Goal: Task Accomplishment & Management: Use online tool/utility

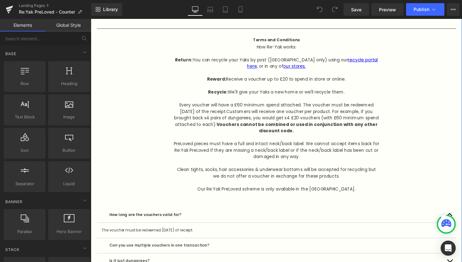
scroll to position [1181, 0]
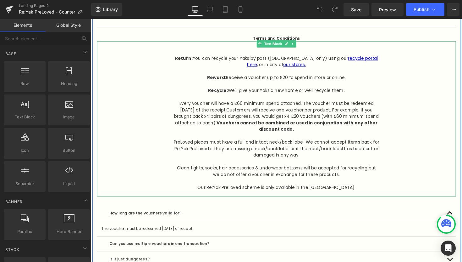
click at [345, 191] on p "Our Re:Yak PreLoved scheme is only available in the [GEOGRAPHIC_DATA]." at bounding box center [281, 191] width 211 height 7
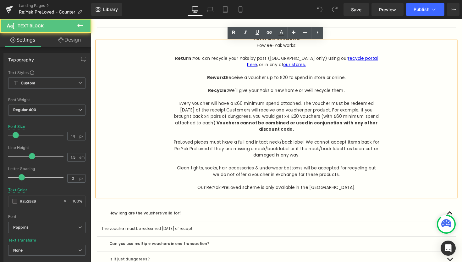
click at [342, 191] on p "Our Re:Yak PreLoved scheme is only available in the [GEOGRAPHIC_DATA]." at bounding box center [281, 191] width 211 height 7
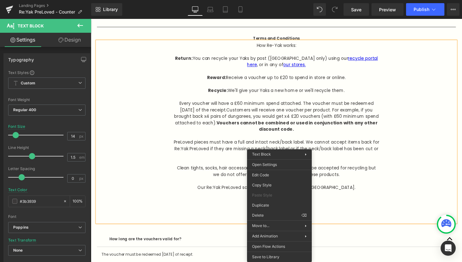
click at [245, 217] on p "Our Re:Yak PreLoved scheme is only available in the [GEOGRAPHIC_DATA]." at bounding box center [281, 204] width 211 height 33
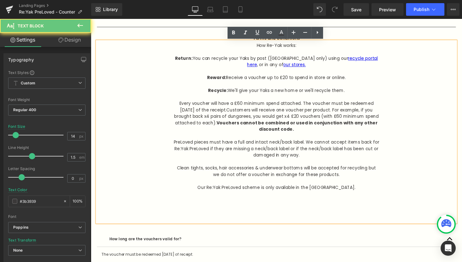
click at [280, 218] on p "Our Re:Yak PreLoved scheme is only available in the [GEOGRAPHIC_DATA]." at bounding box center [281, 204] width 211 height 33
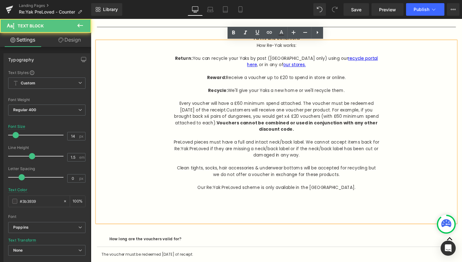
click at [241, 210] on p "Our Re:Yak PreLoved scheme is only available in the [GEOGRAPHIC_DATA]." at bounding box center [281, 204] width 211 height 33
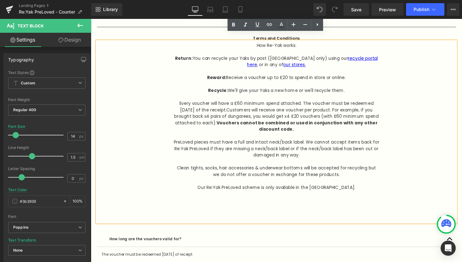
scroll to position [0, 0]
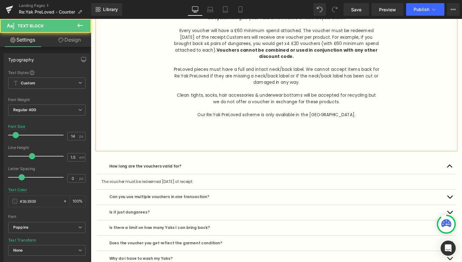
click at [274, 136] on p "Our Re:Yak PreLoved scheme is only available in the [GEOGRAPHIC_DATA]." at bounding box center [281, 129] width 211 height 33
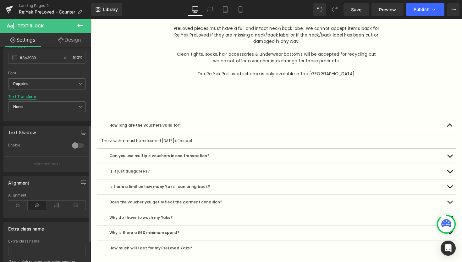
scroll to position [183, 0]
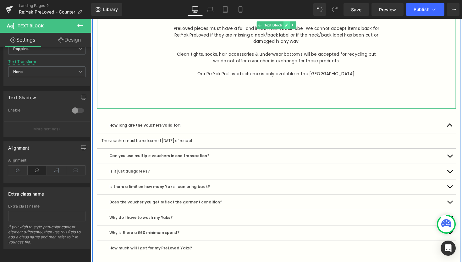
click at [290, 25] on icon at bounding box center [291, 25] width 3 height 4
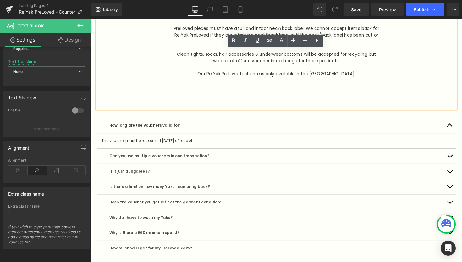
click at [279, 96] on p "Our Re:Yak PreLoved scheme is only available in the [GEOGRAPHIC_DATA]." at bounding box center [281, 88] width 211 height 33
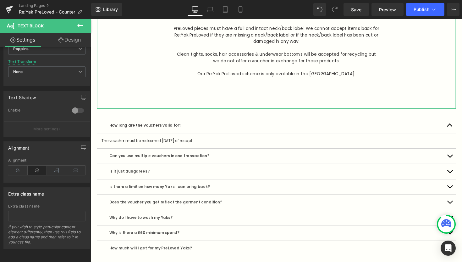
click at [72, 40] on link "Design" at bounding box center [70, 40] width 46 height 14
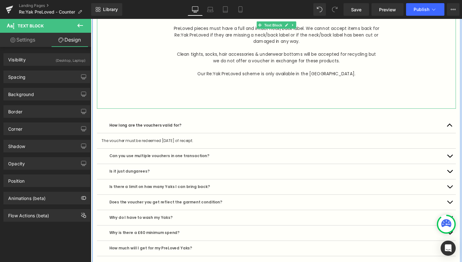
click at [309, 74] on p "Our Re:Yak PreLoved scheme is only available in the [GEOGRAPHIC_DATA]." at bounding box center [281, 88] width 211 height 33
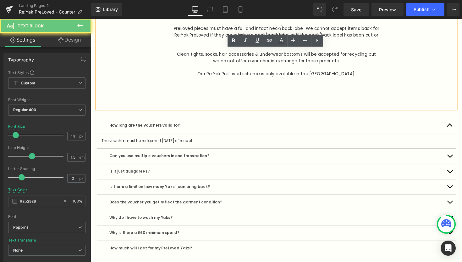
click at [338, 78] on p "Our Re:Yak PreLoved scheme is only available in the [GEOGRAPHIC_DATA]." at bounding box center [281, 88] width 211 height 33
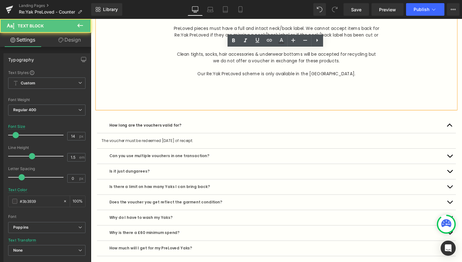
click at [344, 77] on p "Our Re:Yak PreLoved scheme is only available in the [GEOGRAPHIC_DATA]." at bounding box center [281, 88] width 211 height 33
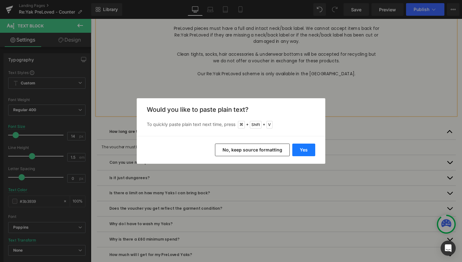
click at [299, 149] on button "Yes" at bounding box center [303, 149] width 23 height 13
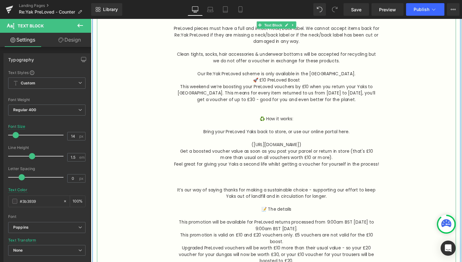
click at [345, 75] on p "Our Re:Yak PreLoved scheme is only available in the [GEOGRAPHIC_DATA]." at bounding box center [281, 75] width 211 height 7
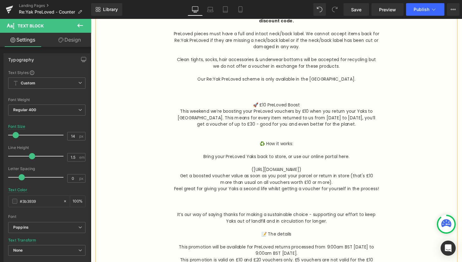
scroll to position [1283, 0]
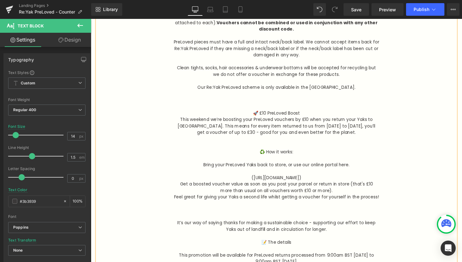
drag, startPoint x: 301, startPoint y: 165, endPoint x: 218, endPoint y: 90, distance: 111.5
click at [218, 90] on div "How Re-Yak works: Return: You can recycle your Yaks by post ([GEOGRAPHIC_DATA] …" at bounding box center [281, 157] width 368 height 436
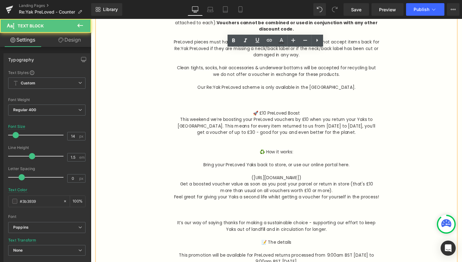
click at [262, 115] on p "🚀 £10 PreLoved Boost" at bounding box center [281, 115] width 211 height 7
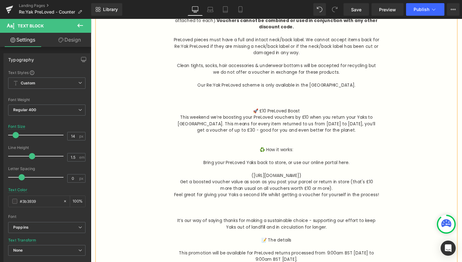
scroll to position [1286, 0]
drag, startPoint x: 255, startPoint y: 114, endPoint x: 304, endPoint y: 244, distance: 138.9
click at [304, 244] on div "How Re-Yak works: Return: You can recycle your Yaks by post ([GEOGRAPHIC_DATA] …" at bounding box center [281, 155] width 368 height 436
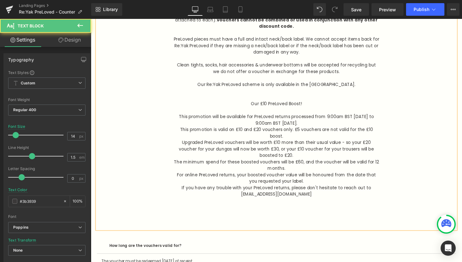
click at [276, 130] on p "This promotion is valid on £10 and £20 vouchers only. £5 vouchers are not valid…" at bounding box center [281, 135] width 211 height 13
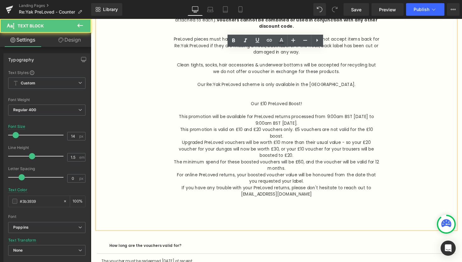
click at [282, 154] on p "Upgraded PreLoved vouchers will be worth £10 more than their usual value - so y…" at bounding box center [281, 152] width 211 height 20
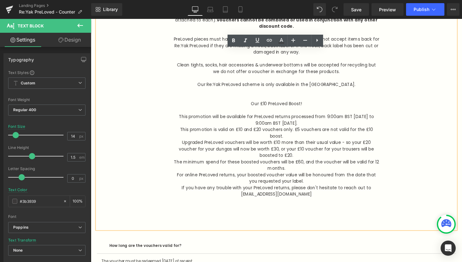
click at [294, 193] on p "If you have any trouble with your PreLoved returns, please don't hesitate to re…" at bounding box center [281, 208] width 211 height 40
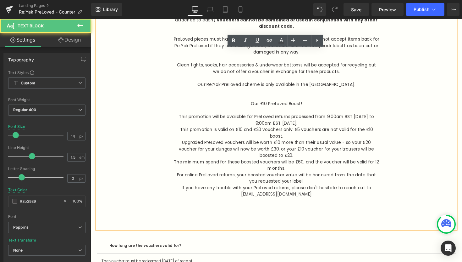
click at [337, 124] on p "This promotion will be available for PreLoved returns processed from 9:00am BST…" at bounding box center [281, 122] width 211 height 13
click at [283, 109] on p "Our £10 PreLoved Boost!" at bounding box center [281, 105] width 211 height 7
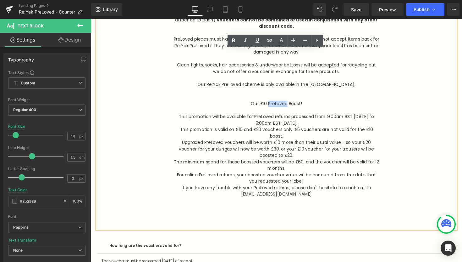
click at [283, 109] on p "Our £10 PreLoved Boost!" at bounding box center [281, 105] width 211 height 7
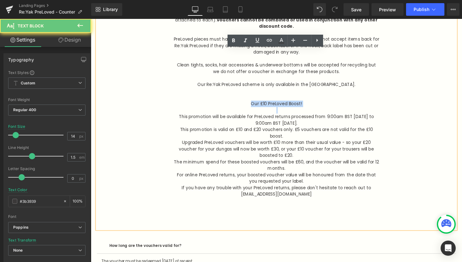
click at [283, 109] on p "Our £10 PreLoved Boost!" at bounding box center [281, 105] width 211 height 7
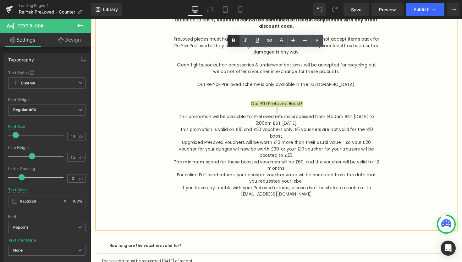
click at [235, 41] on icon at bounding box center [234, 41] width 8 height 8
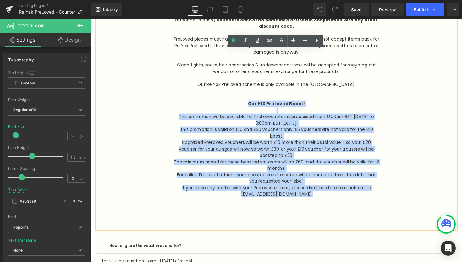
drag, startPoint x: 308, startPoint y: 202, endPoint x: 204, endPoint y: 113, distance: 137.1
click at [201, 107] on div "How Re-Yak works: Return: You can recycle your Yaks by post ([GEOGRAPHIC_DATA] …" at bounding box center [281, 85] width 368 height 297
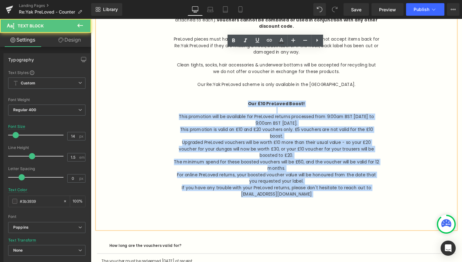
click at [230, 137] on p "This promotion is valid on £10 and £20 vouchers only. £5 vouchers are not valid…" at bounding box center [281, 135] width 211 height 13
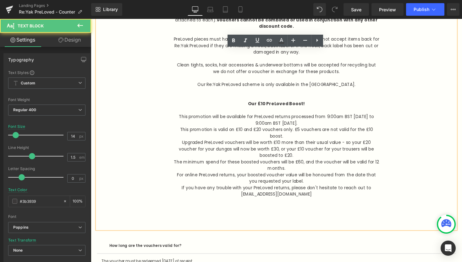
click at [345, 124] on p "This promotion will be available for PreLoved returns processed from 9:00am BST…" at bounding box center [281, 122] width 211 height 13
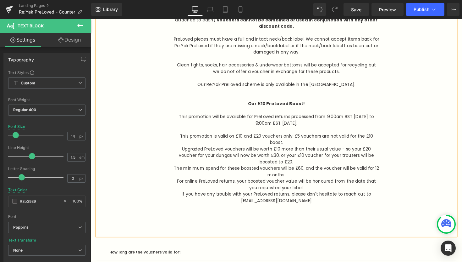
click at [319, 150] on p "Upgraded PreLoved vouchers will be worth £10 more than their usual value - so y…" at bounding box center [281, 159] width 211 height 20
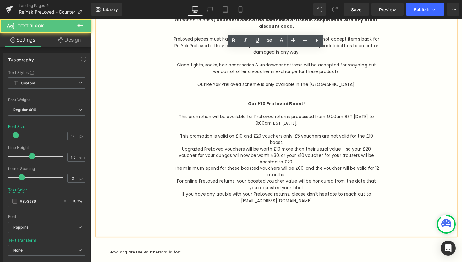
click at [306, 143] on p "This promotion is valid on £10 and £20 vouchers only. £5 vouchers are not valid…" at bounding box center [281, 141] width 211 height 13
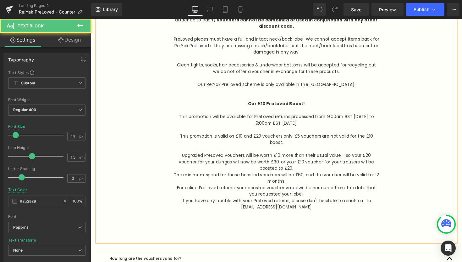
click at [312, 173] on p "Upgraded PreLoved vouchers will be worth £10 more than their usual value - so y…" at bounding box center [281, 165] width 211 height 20
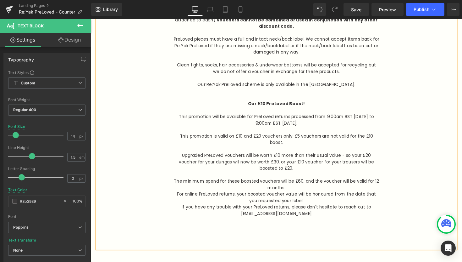
click at [314, 194] on p "The minimum spend for these boosted vouchers will be £60, and the voucher will …" at bounding box center [281, 188] width 211 height 13
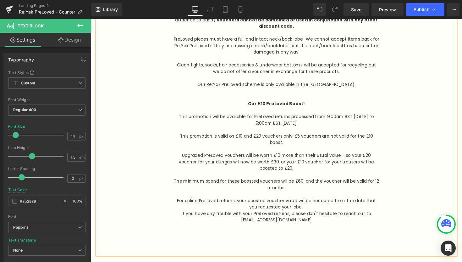
click at [313, 212] on p "For online PreLoved returns, your boosted voucher value will be honoured from t…" at bounding box center [281, 207] width 211 height 13
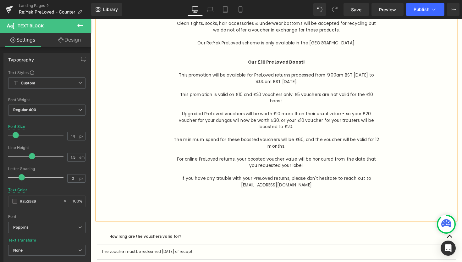
scroll to position [1341, 0]
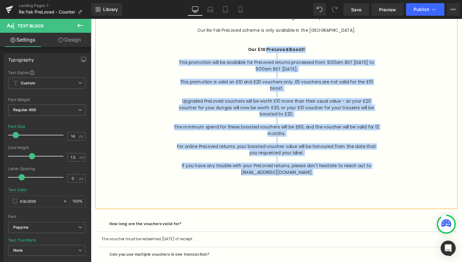
drag, startPoint x: 324, startPoint y: 181, endPoint x: 276, endPoint y: 53, distance: 136.6
click at [276, 53] on div "How Re-Yak works: Return: You can recycle your Yaks by post ([GEOGRAPHIC_DATA] …" at bounding box center [281, 46] width 368 height 330
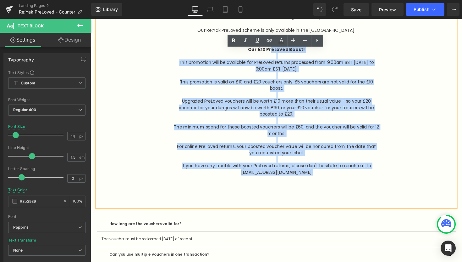
click at [276, 53] on strong "Our £10 PreLoved Boost!" at bounding box center [281, 50] width 58 height 6
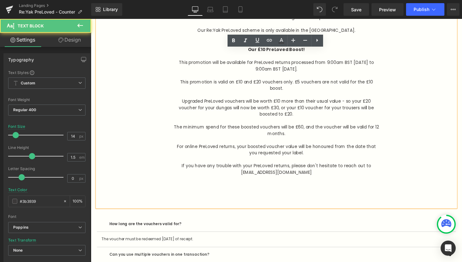
click at [327, 51] on p "Our £10 PreLoved Boost!" at bounding box center [281, 50] width 211 height 7
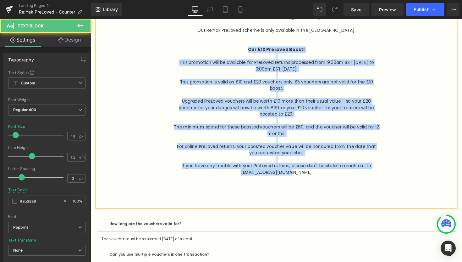
drag, startPoint x: 328, startPoint y: 177, endPoint x: 253, endPoint y: 54, distance: 144.1
click at [234, 50] on div "How Re-Yak works: Return: You can recycle your Yaks by post ([GEOGRAPHIC_DATA] …" at bounding box center [281, 46] width 368 height 330
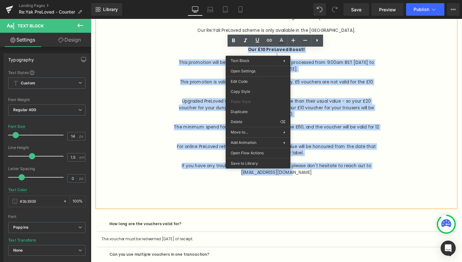
click at [209, 71] on p "This promotion will be available for PreLoved returns processed from 9:00am BST…" at bounding box center [281, 70] width 211 height 20
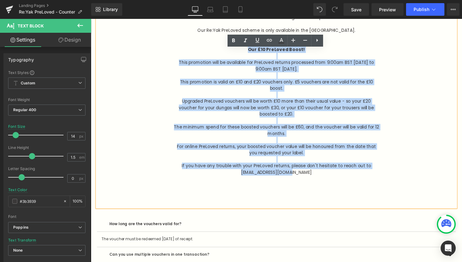
drag, startPoint x: 250, startPoint y: 52, endPoint x: 326, endPoint y: 173, distance: 142.2
click at [326, 173] on div "How Re-Yak works: Return: You can recycle your Yaks by post ([GEOGRAPHIC_DATA] …" at bounding box center [281, 46] width 368 height 330
copy div "Our £10 PreLoved Boost! This promotion will be available for PreLoved returns p…"
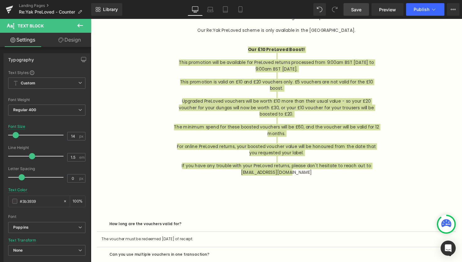
click at [348, 10] on link "Save" at bounding box center [356, 9] width 25 height 13
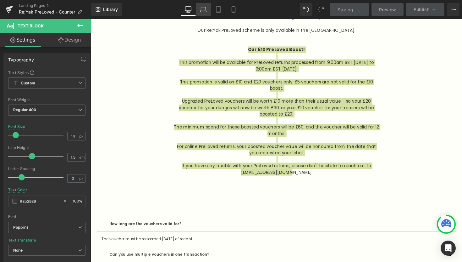
click at [202, 13] on link "Laptop" at bounding box center [203, 9] width 15 height 13
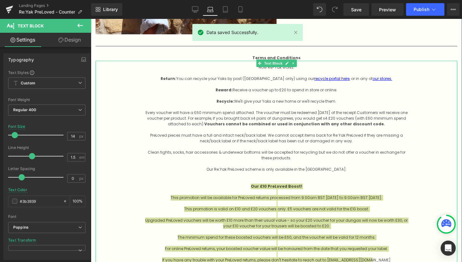
scroll to position [1139, 0]
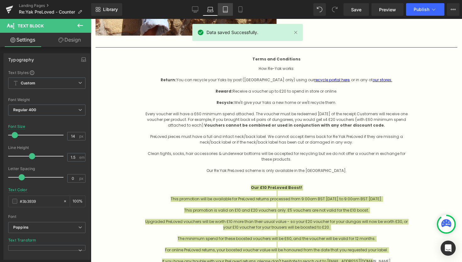
click at [223, 10] on icon at bounding box center [225, 9] width 6 height 6
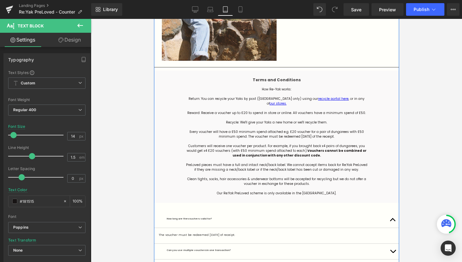
scroll to position [798, 0]
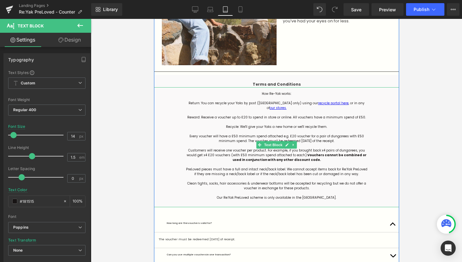
click at [325, 187] on div "How Re-Yak works: Return: You can recycle your Yaks by post ([GEOGRAPHIC_DATA] …" at bounding box center [276, 147] width 245 height 120
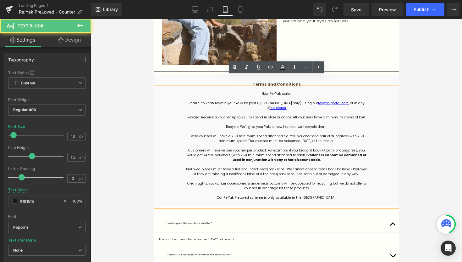
click at [321, 195] on p "Our Re:Yak PreLoved scheme is only available in the [GEOGRAPHIC_DATA]." at bounding box center [276, 197] width 182 height 5
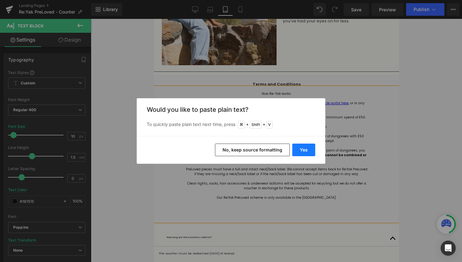
click at [300, 147] on button "Yes" at bounding box center [303, 149] width 23 height 13
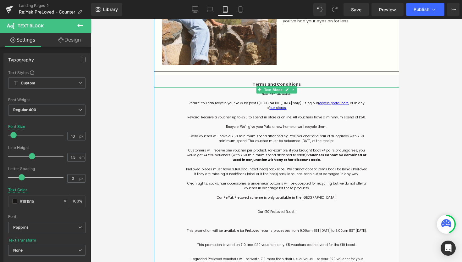
click at [285, 218] on p at bounding box center [276, 220] width 182 height 5
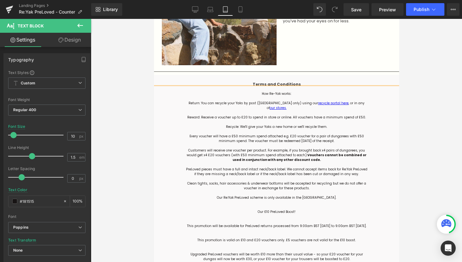
click at [283, 233] on p at bounding box center [276, 235] width 182 height 5
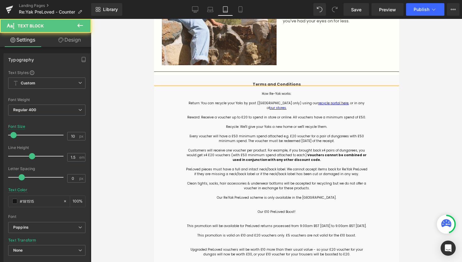
click at [291, 214] on p at bounding box center [276, 216] width 182 height 5
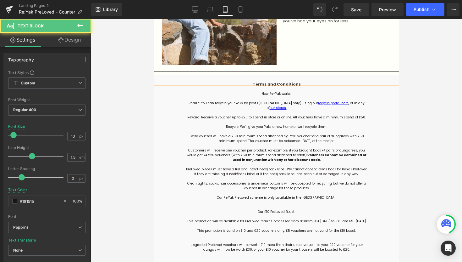
click at [281, 237] on p at bounding box center [276, 239] width 182 height 5
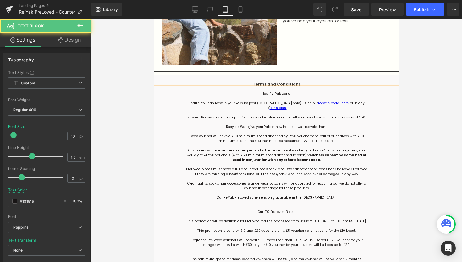
click at [271, 251] on p at bounding box center [276, 253] width 182 height 5
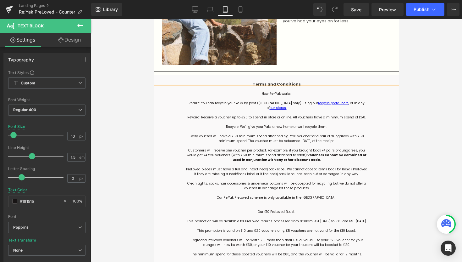
scroll to position [849, 0]
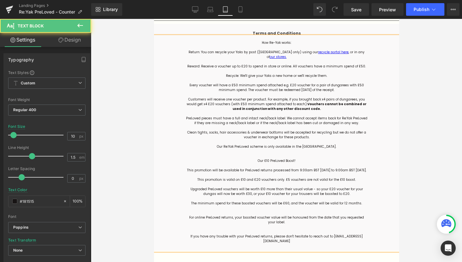
click at [280, 210] on p at bounding box center [276, 212] width 182 height 5
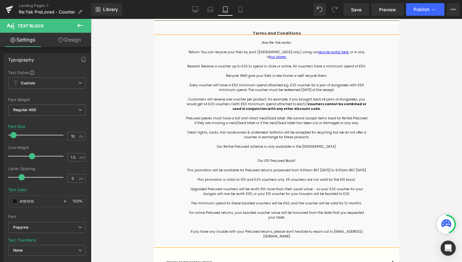
click at [273, 224] on p at bounding box center [276, 226] width 182 height 5
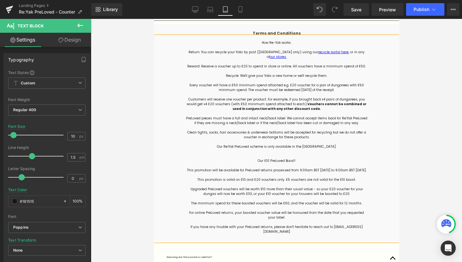
click at [279, 145] on p "Our Re:Yak PreLoved scheme is only available in the [GEOGRAPHIC_DATA]. Our £10 …" at bounding box center [276, 153] width 182 height 19
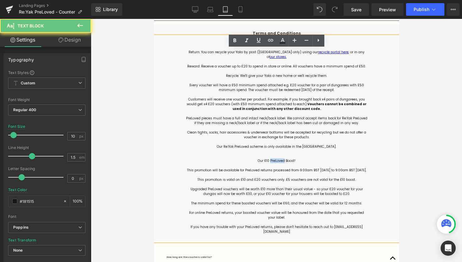
click at [279, 145] on p "Our Re:Yak PreLoved scheme is only available in the [GEOGRAPHIC_DATA]. Our £10 …" at bounding box center [276, 153] width 182 height 19
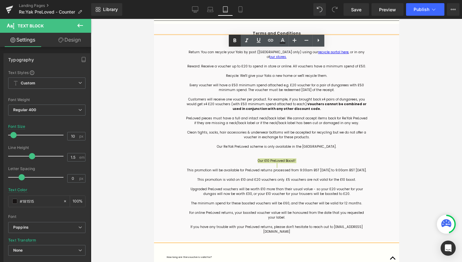
click at [232, 41] on icon at bounding box center [235, 41] width 8 height 8
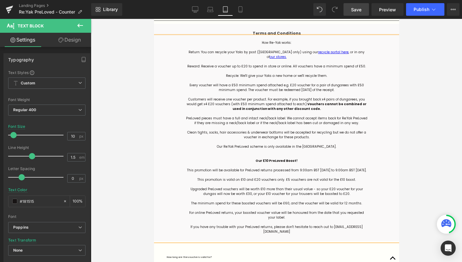
click at [360, 8] on span "Save" at bounding box center [356, 9] width 10 height 7
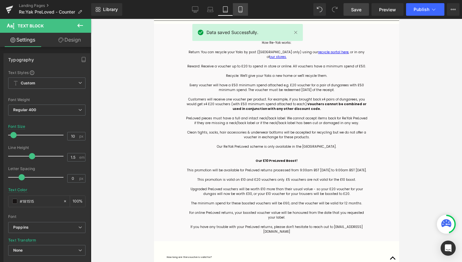
click at [238, 7] on icon at bounding box center [240, 9] width 6 height 6
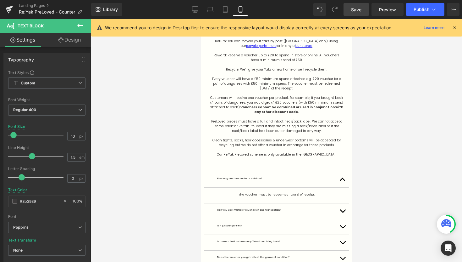
scroll to position [1452, 0]
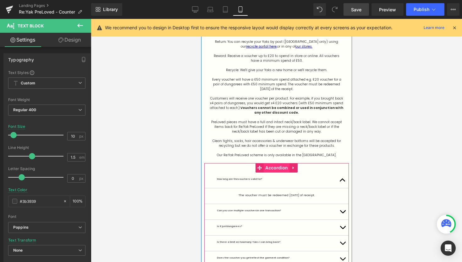
click at [270, 163] on span "Accordion" at bounding box center [276, 167] width 26 height 9
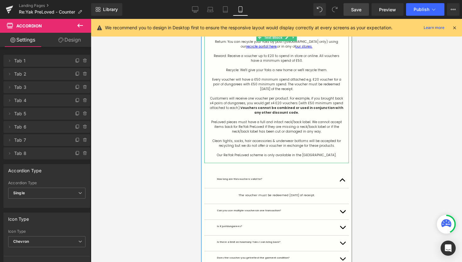
click at [317, 152] on p "Our Re:Yak PreLoved scheme is only available in the [GEOGRAPHIC_DATA]." at bounding box center [276, 154] width 135 height 5
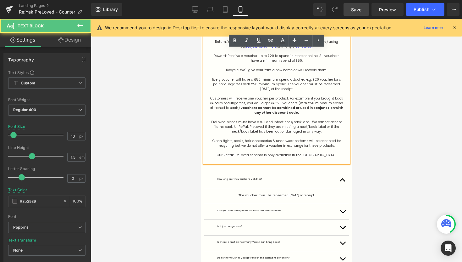
click at [326, 152] on p "Our Re:Yak PreLoved scheme is only available in the [GEOGRAPHIC_DATA]." at bounding box center [276, 154] width 135 height 5
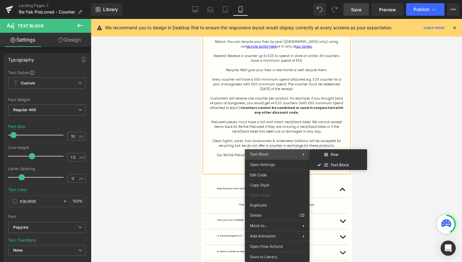
click at [267, 152] on span "Text Block" at bounding box center [259, 154] width 19 height 5
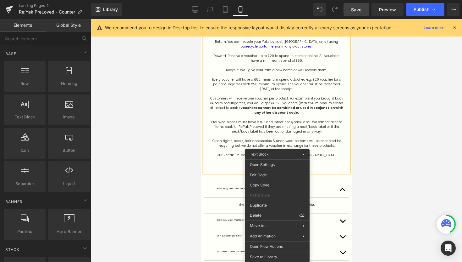
click at [431, 121] on div at bounding box center [276, 140] width 371 height 243
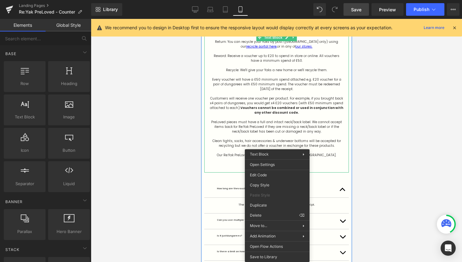
click at [333, 134] on p at bounding box center [276, 136] width 135 height 5
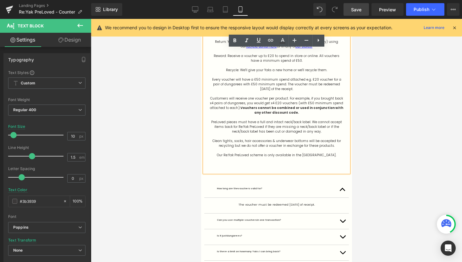
click at [271, 162] on p at bounding box center [276, 164] width 135 height 5
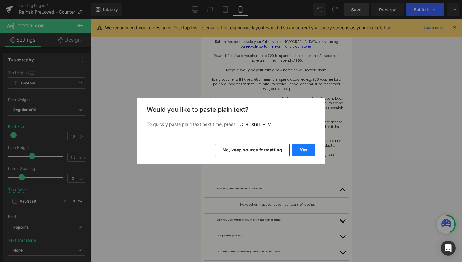
click at [301, 151] on button "Yes" at bounding box center [303, 149] width 23 height 13
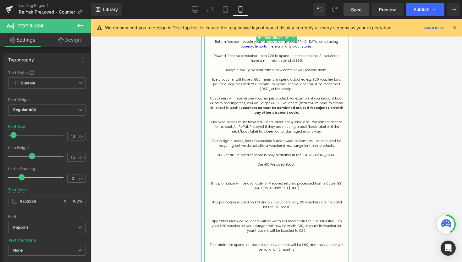
click at [291, 176] on p at bounding box center [276, 178] width 135 height 5
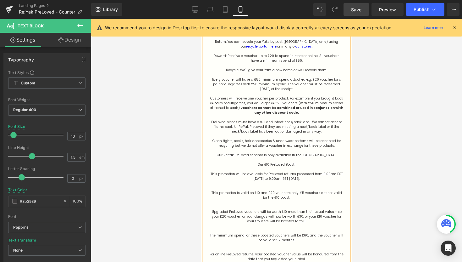
click at [280, 185] on p at bounding box center [276, 187] width 135 height 5
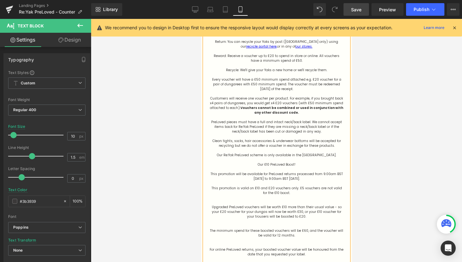
click at [278, 200] on p at bounding box center [276, 202] width 135 height 5
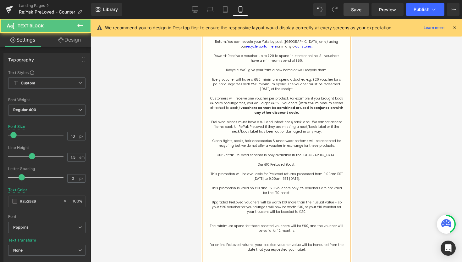
click at [273, 218] on p at bounding box center [276, 220] width 135 height 5
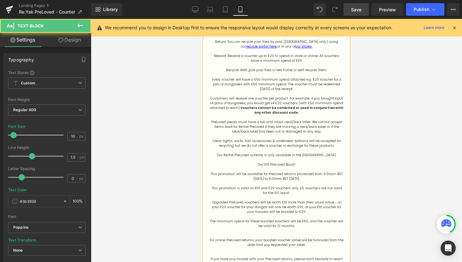
click at [283, 233] on p at bounding box center [276, 235] width 135 height 5
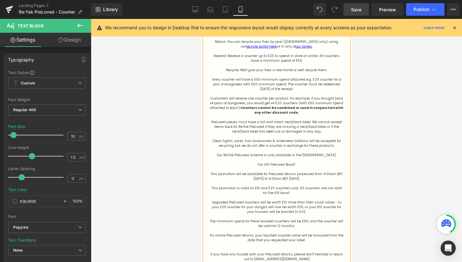
click at [275, 247] on p at bounding box center [276, 249] width 135 height 5
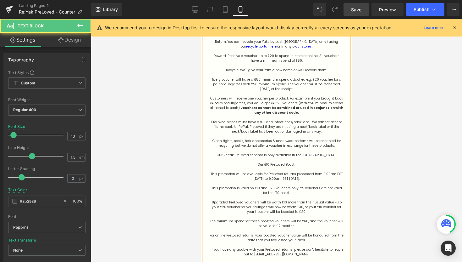
drag, startPoint x: 298, startPoint y: 152, endPoint x: 250, endPoint y: 154, distance: 47.8
click at [250, 162] on p "Our £10 PreLoved Boost!" at bounding box center [276, 164] width 135 height 5
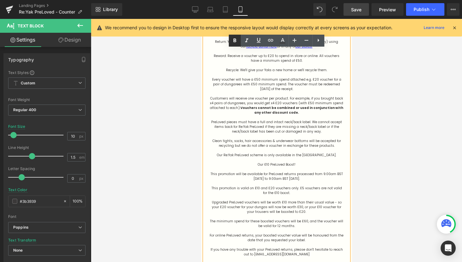
click at [236, 37] on icon at bounding box center [235, 41] width 8 height 8
click at [329, 152] on p "Our Re:Yak PreLoved scheme is only available in the [GEOGRAPHIC_DATA]." at bounding box center [276, 154] width 135 height 5
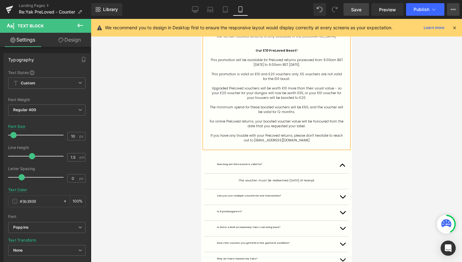
scroll to position [1571, 0]
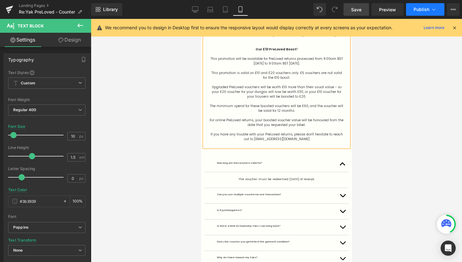
click at [421, 6] on button "Publish" at bounding box center [425, 9] width 38 height 13
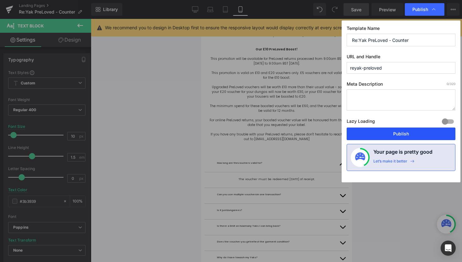
click at [381, 134] on button "Publish" at bounding box center [401, 133] width 109 height 13
